Goal: Information Seeking & Learning: Find specific fact

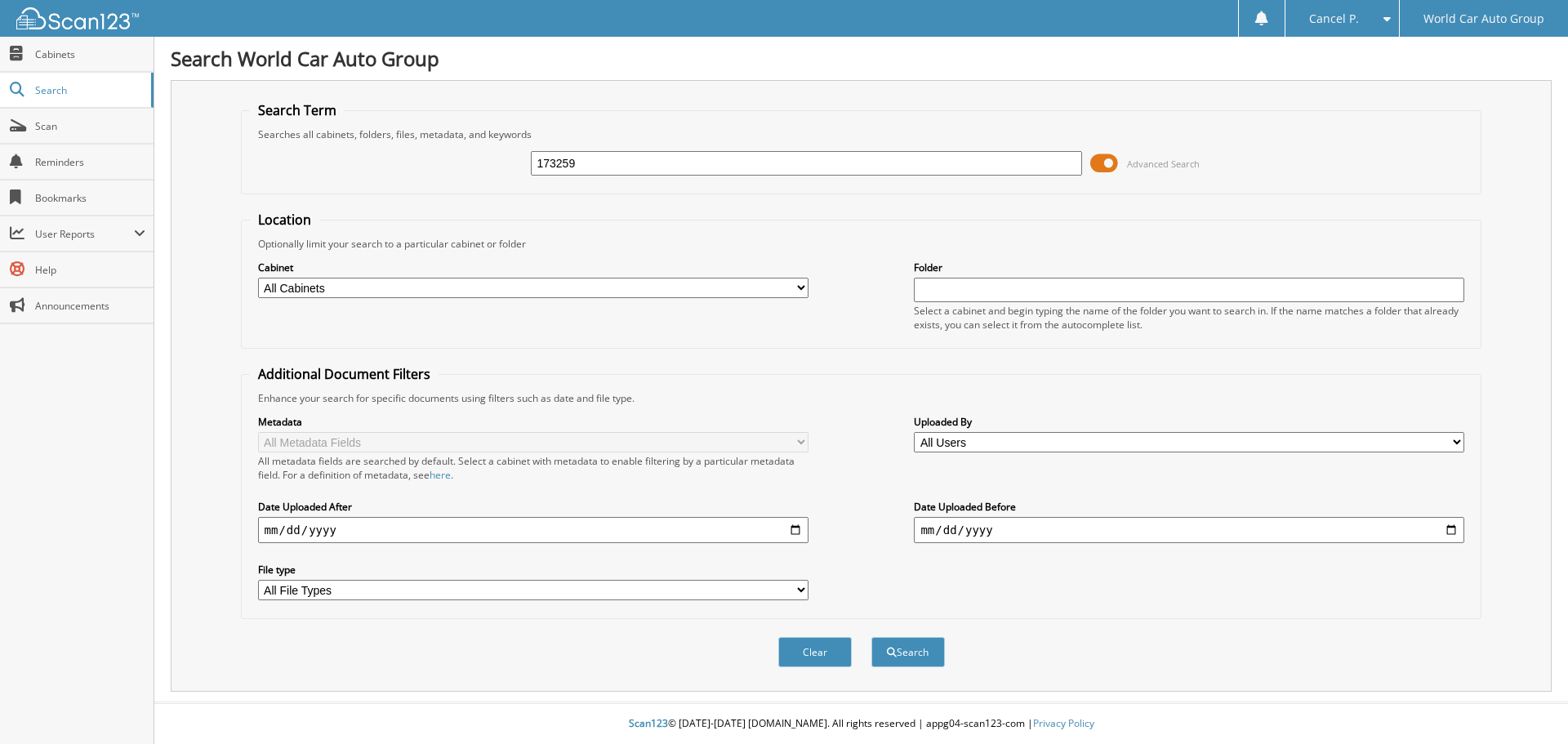
type input "173259"
click at [871, 637] on button "Search" at bounding box center [908, 652] width 74 height 30
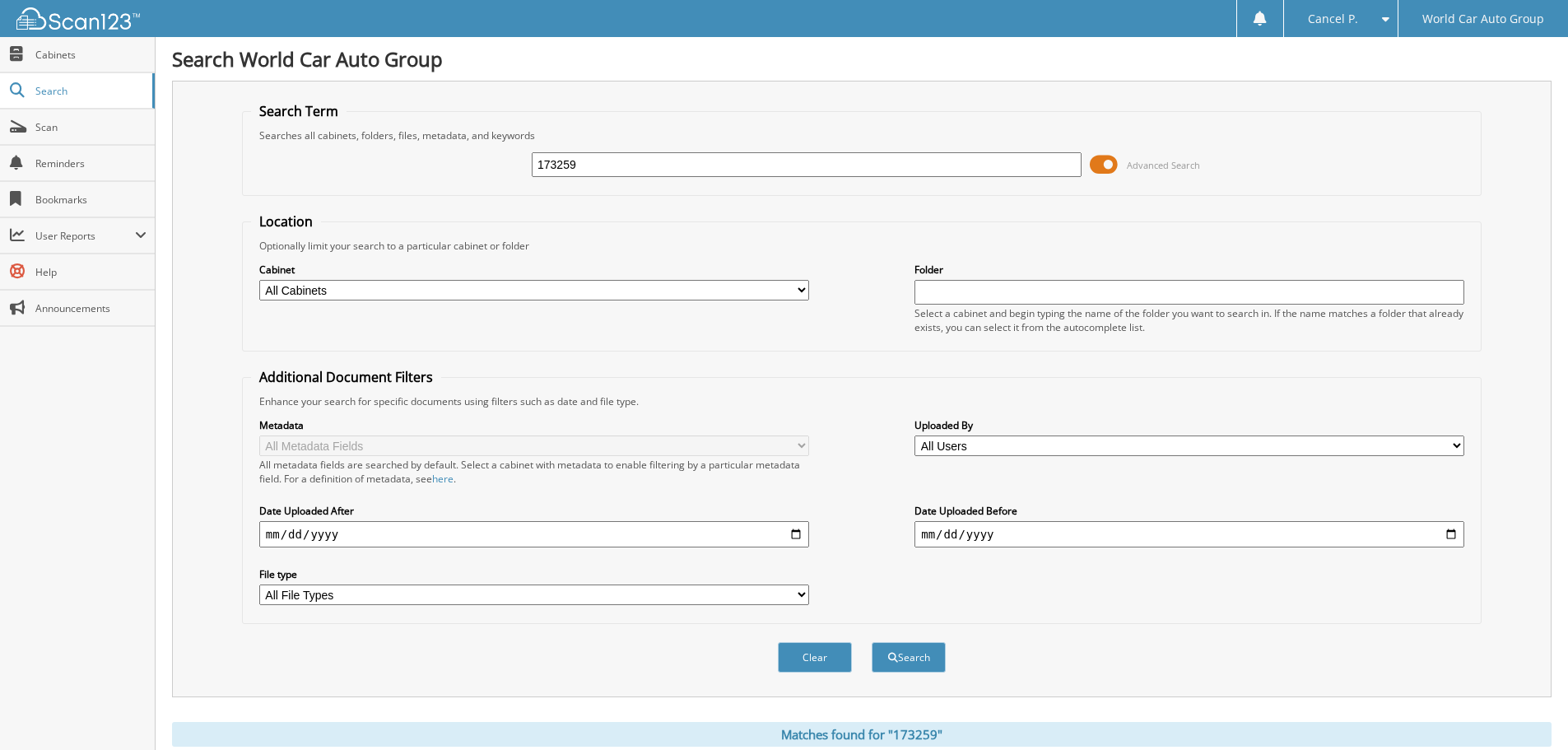
click at [763, 170] on input "173259" at bounding box center [807, 164] width 550 height 24
type input "138438"
click at [872, 642] on button "Search" at bounding box center [909, 657] width 74 height 31
